Goal: Task Accomplishment & Management: Manage account settings

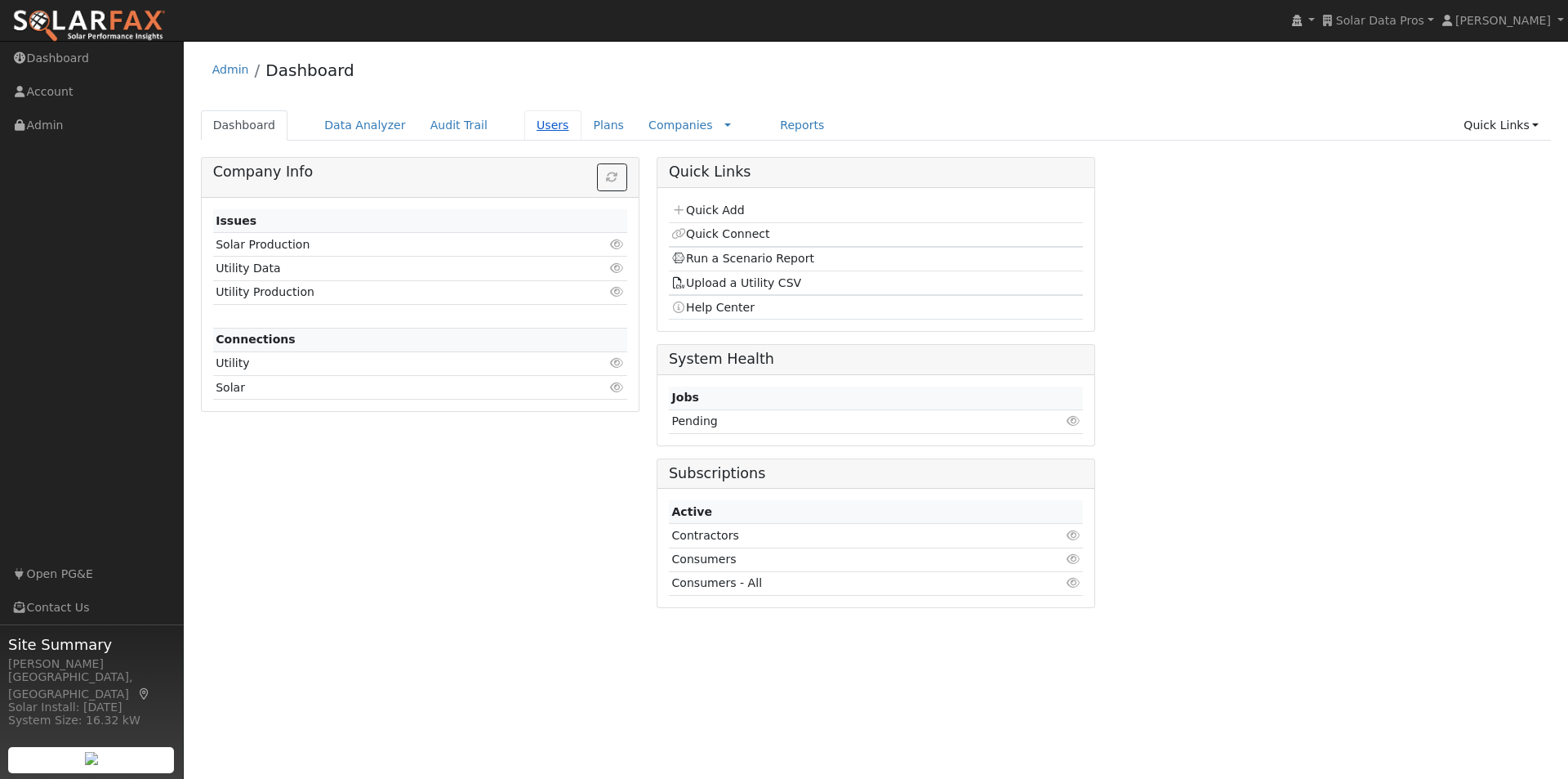
click at [525, 123] on link "Users" at bounding box center [553, 126] width 58 height 31
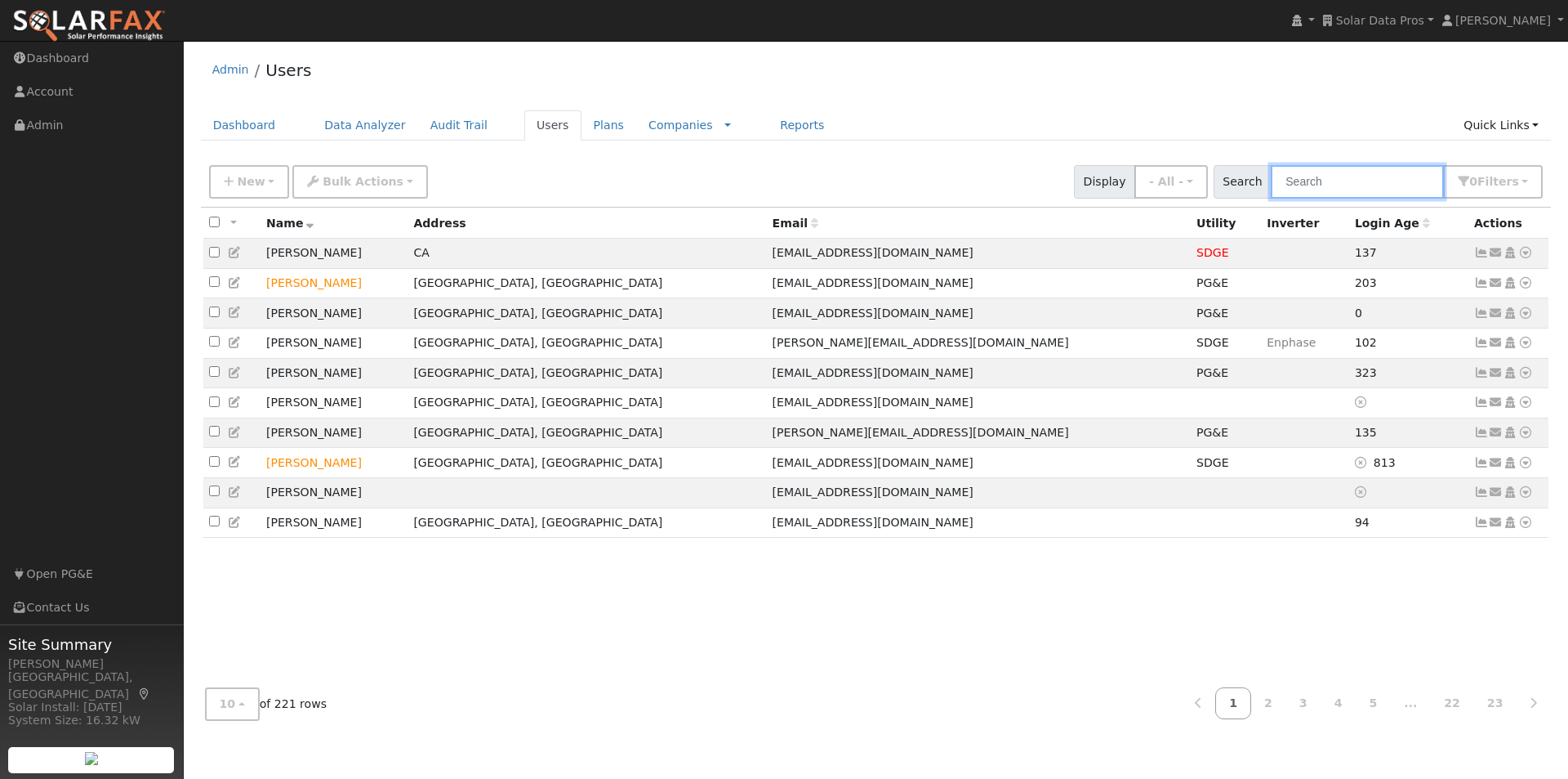
click at [1355, 173] on input "text" at bounding box center [1357, 181] width 174 height 34
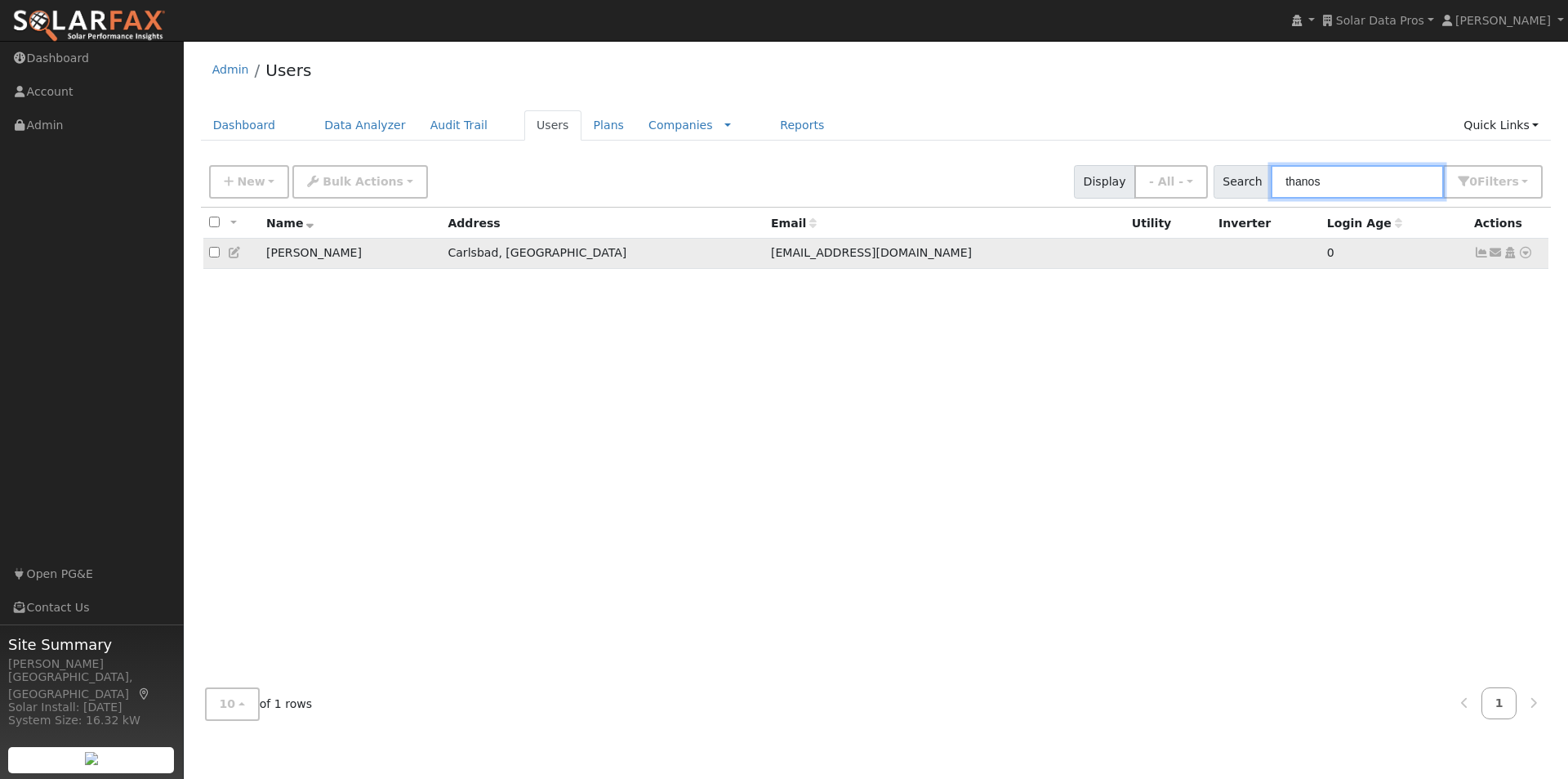
type input "thanos"
click at [231, 255] on icon at bounding box center [235, 252] width 14 height 12
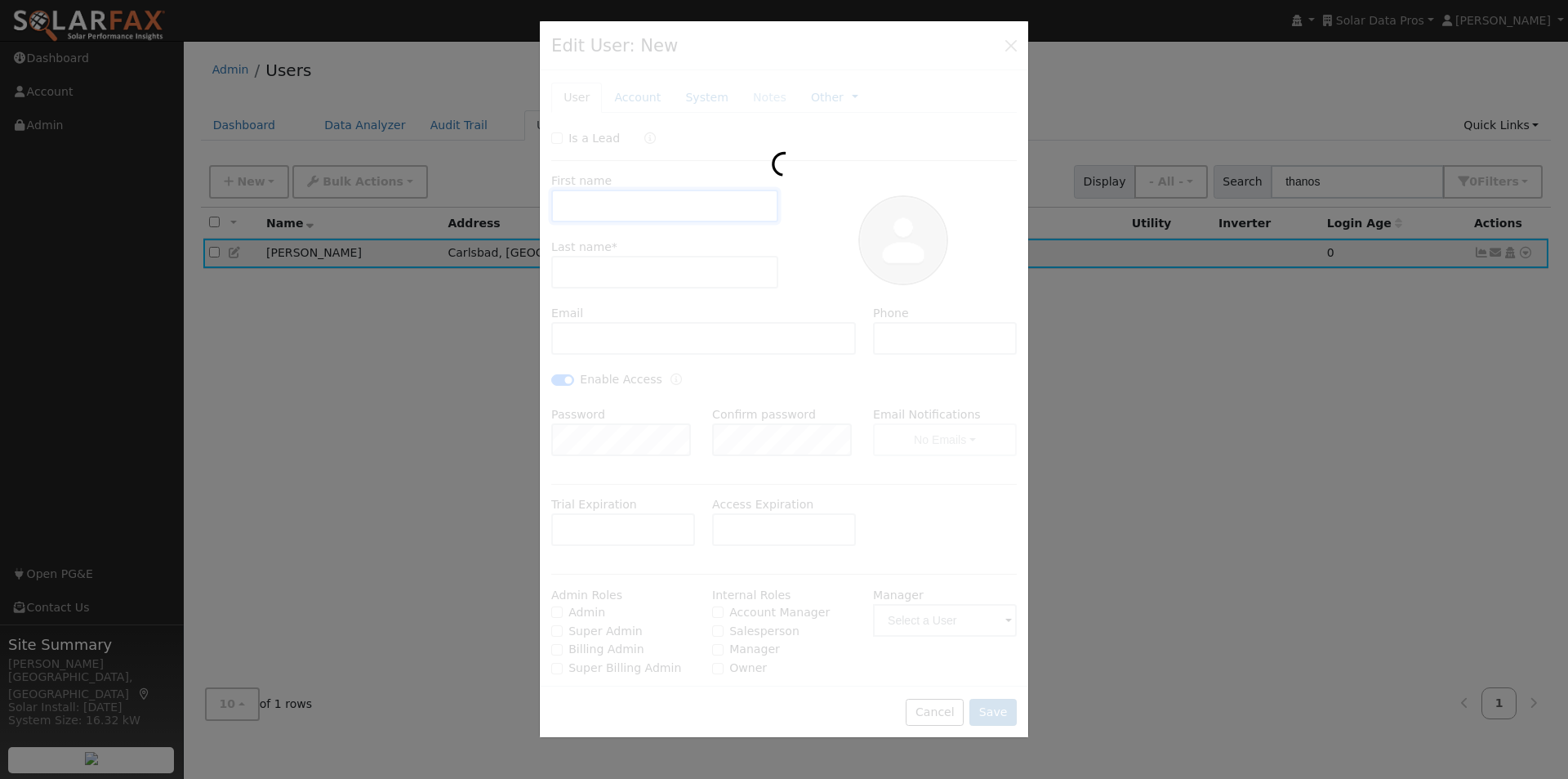
type input "[DATE]"
type input "[PERSON_NAME]"
type input "Thanos"
type input "[EMAIL_ADDRESS][DOMAIN_NAME]"
type input "[PHONE_NUMBER]"
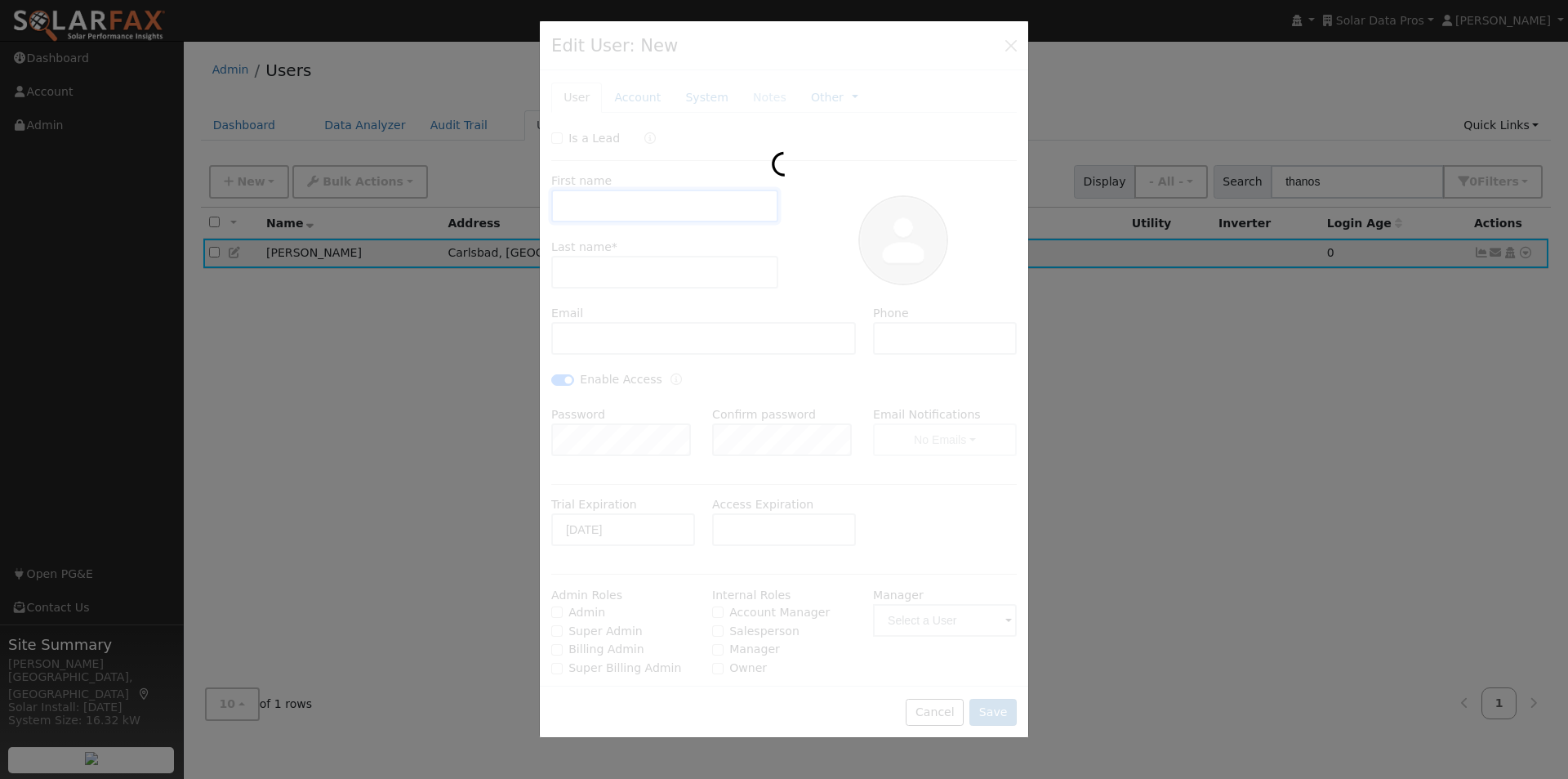
checkbox input "true"
select select "8"
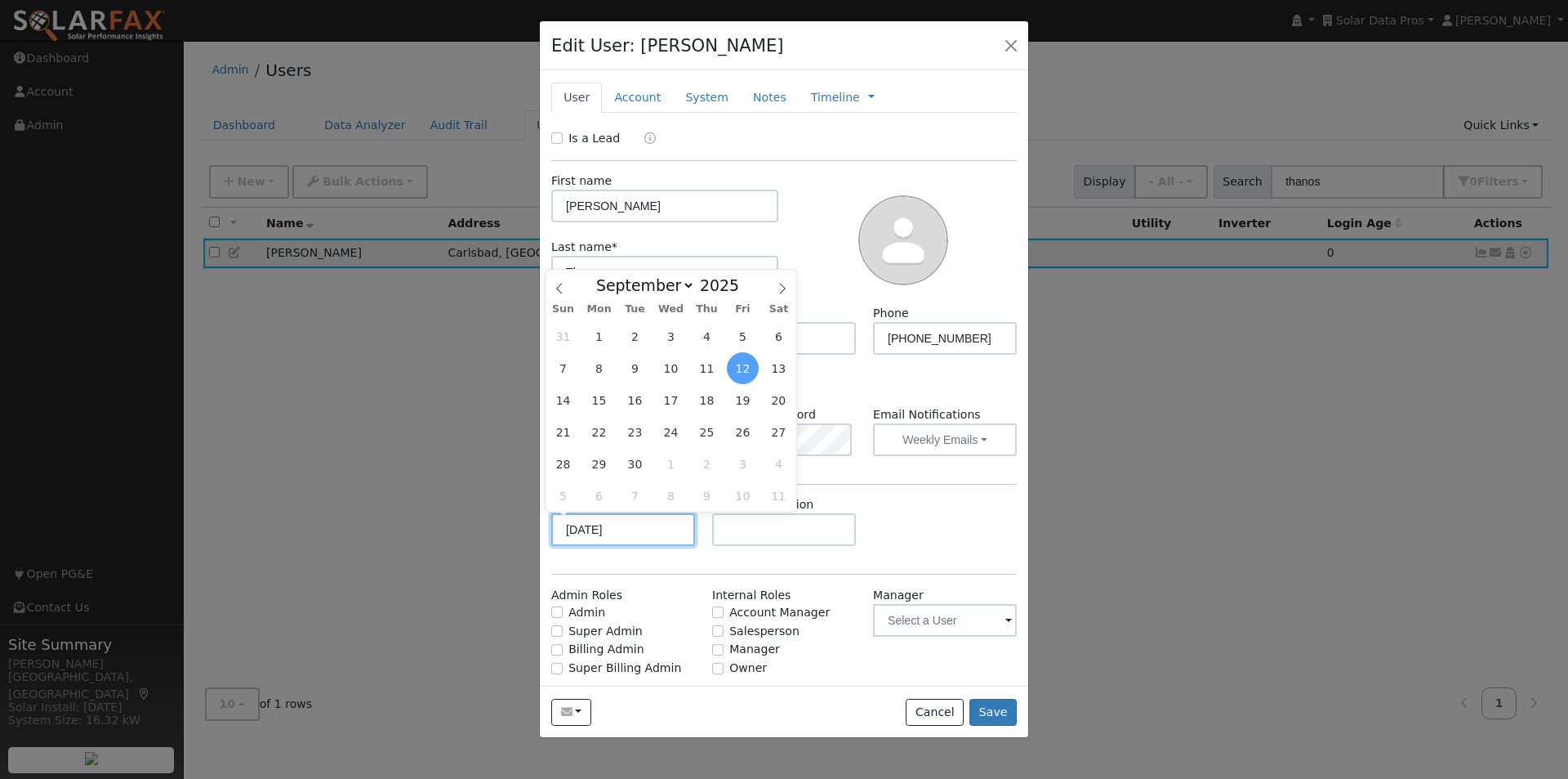
drag, startPoint x: 675, startPoint y: 522, endPoint x: 416, endPoint y: 521, distance: 259.0
click at [0, 0] on div "Edit User: [PERSON_NAME] Default Account Default Account [STREET_ADDRESS] Prima…" at bounding box center [0, 0] width 0 height 0
click at [883, 479] on div "Is a Lead First name [PERSON_NAME] Last name * Thanos Email [EMAIL_ADDRESS][DOM…" at bounding box center [784, 420] width 466 height 581
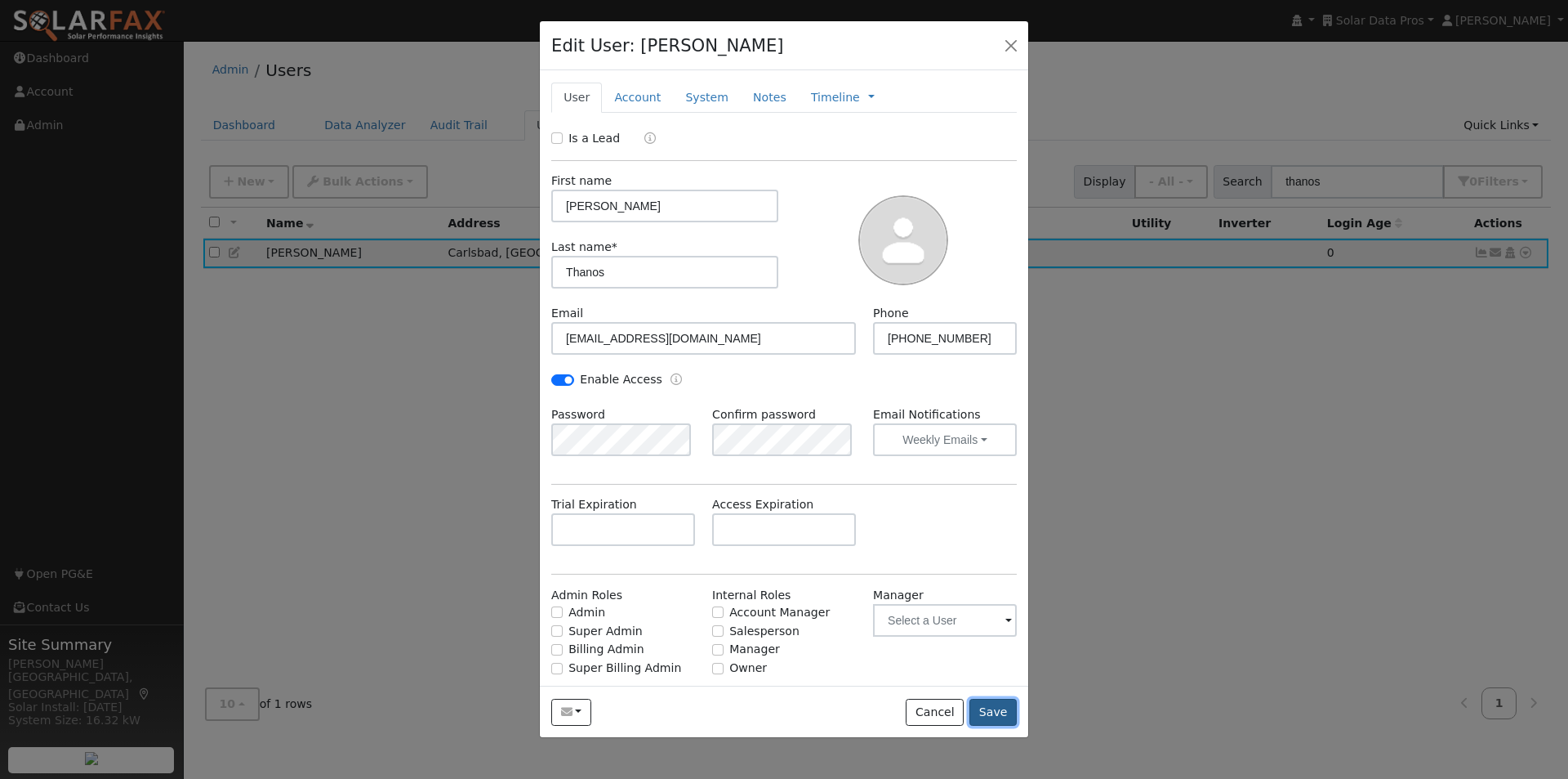
click at [994, 711] on button "Save" at bounding box center [993, 712] width 47 height 28
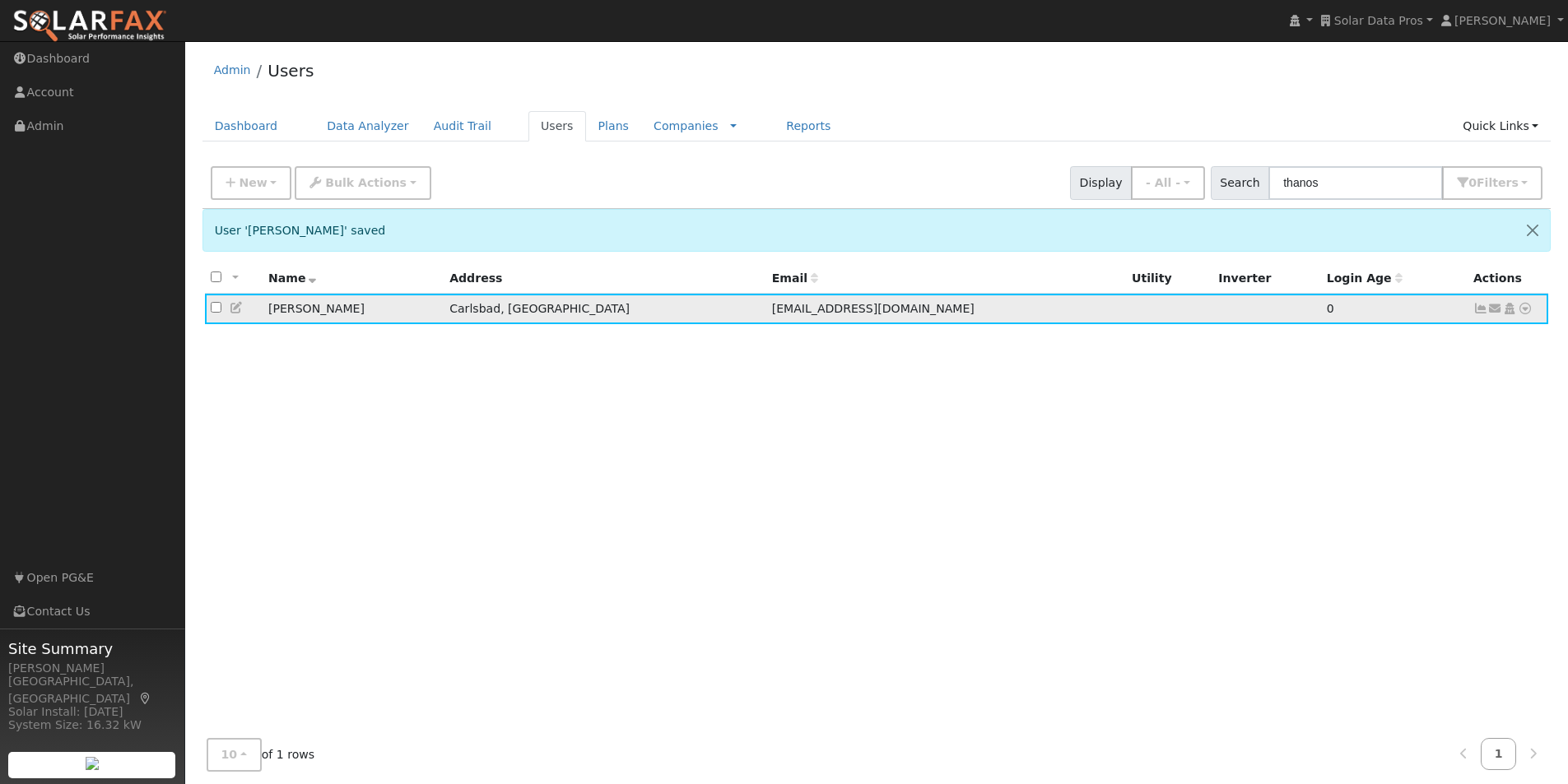
click at [1509, 309] on icon at bounding box center [1508, 308] width 14 height 12
